Goal: Find specific page/section: Find specific page/section

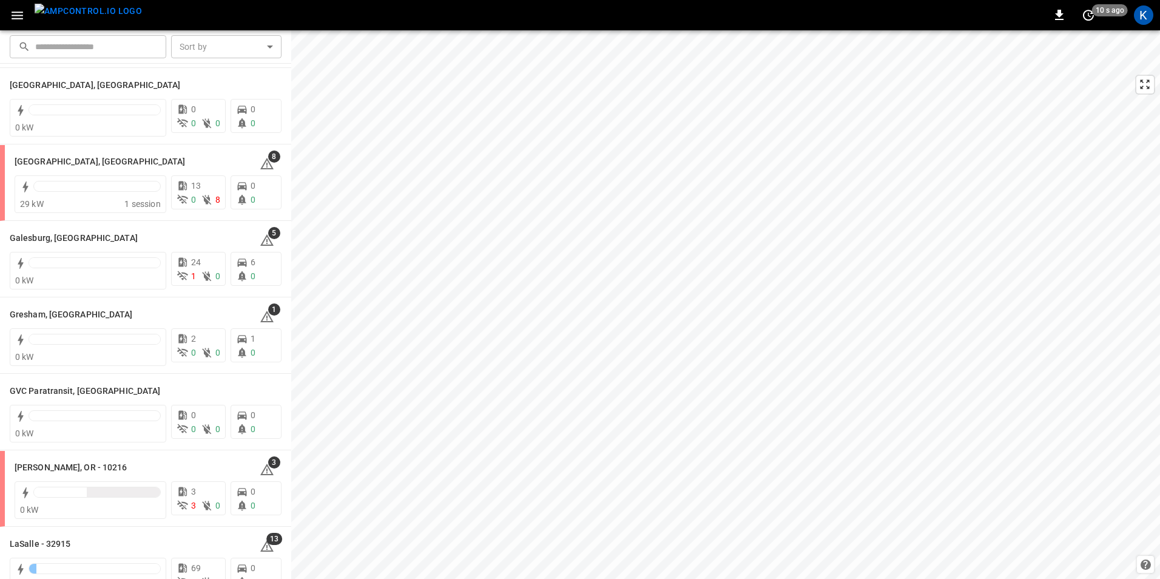
scroll to position [364, 0]
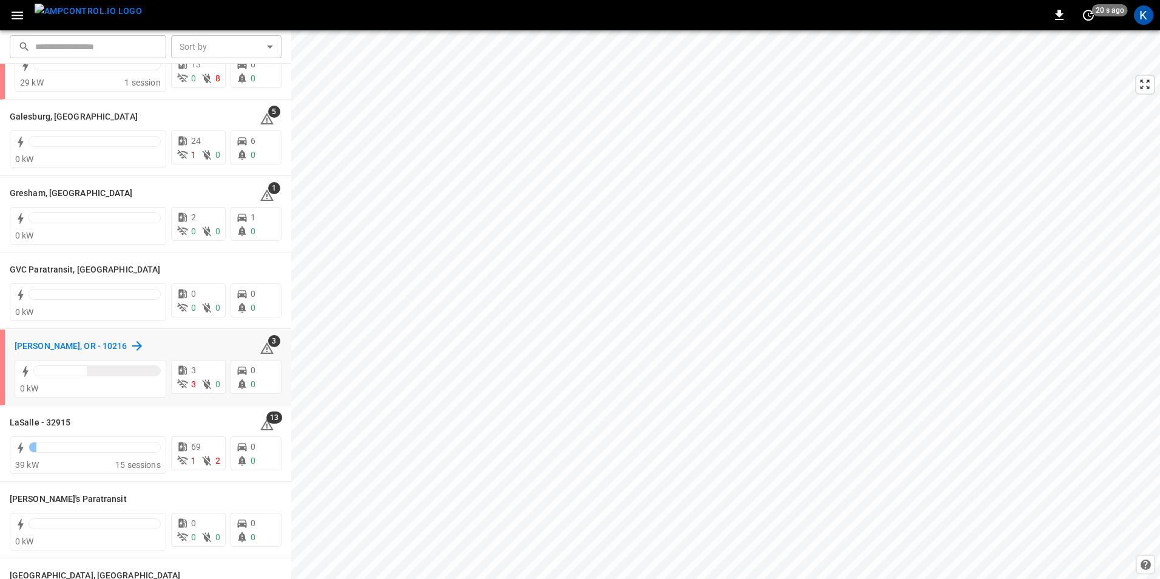
click at [39, 344] on h6 "[PERSON_NAME], OR - 10216" at bounding box center [71, 346] width 113 height 13
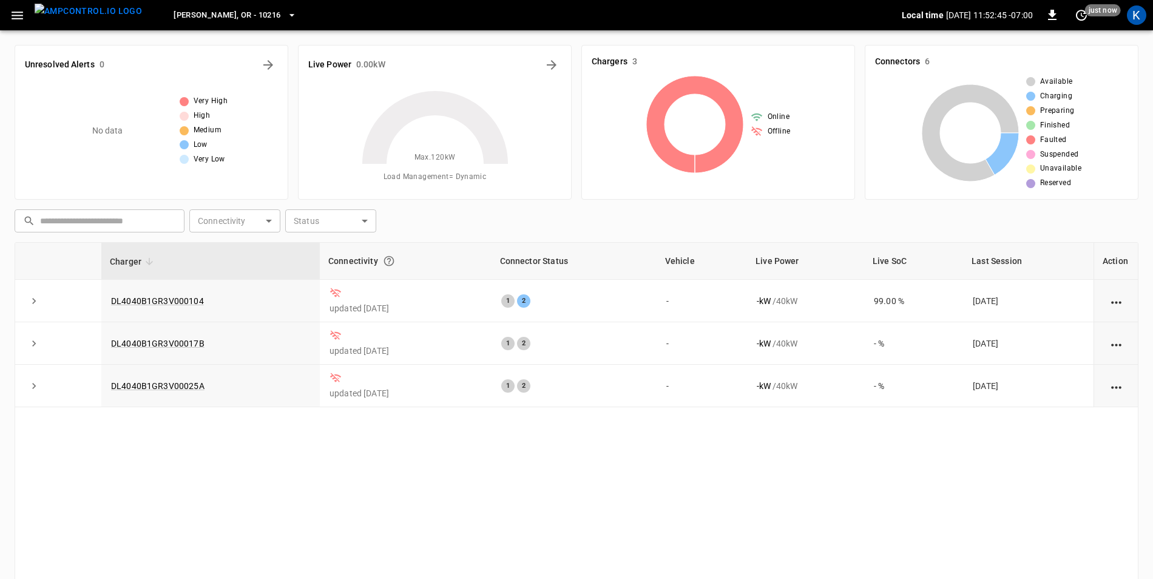
click at [18, 14] on icon "button" at bounding box center [17, 15] width 15 height 15
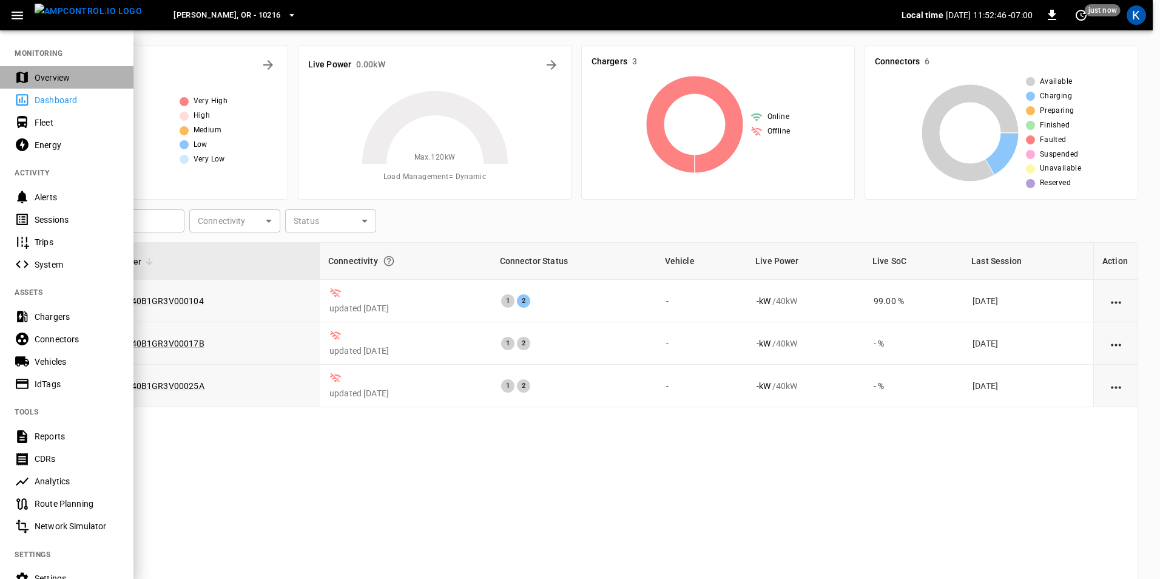
click at [56, 73] on div "Overview" at bounding box center [77, 78] width 84 height 12
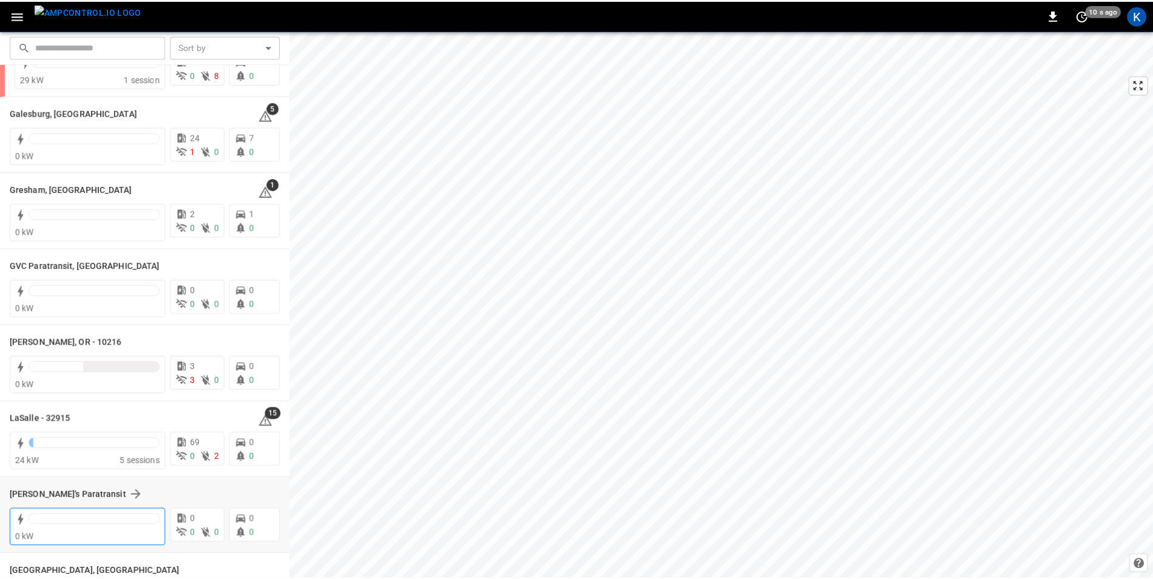
scroll to position [364, 0]
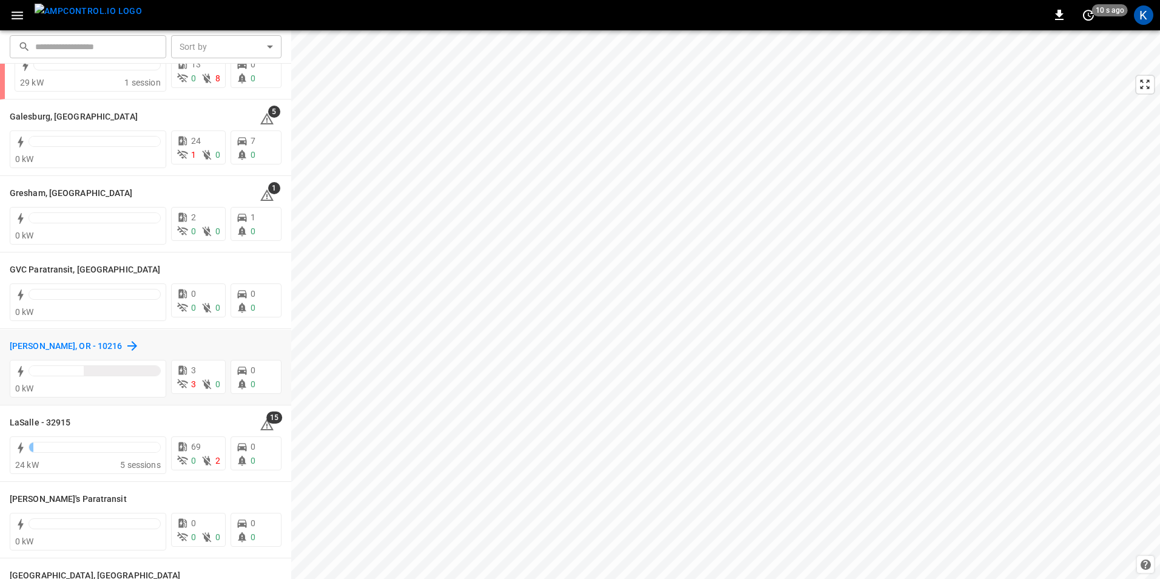
click at [62, 345] on h6 "[PERSON_NAME], OR - 10216" at bounding box center [66, 346] width 113 height 13
